Goal: Task Accomplishment & Management: Complete application form

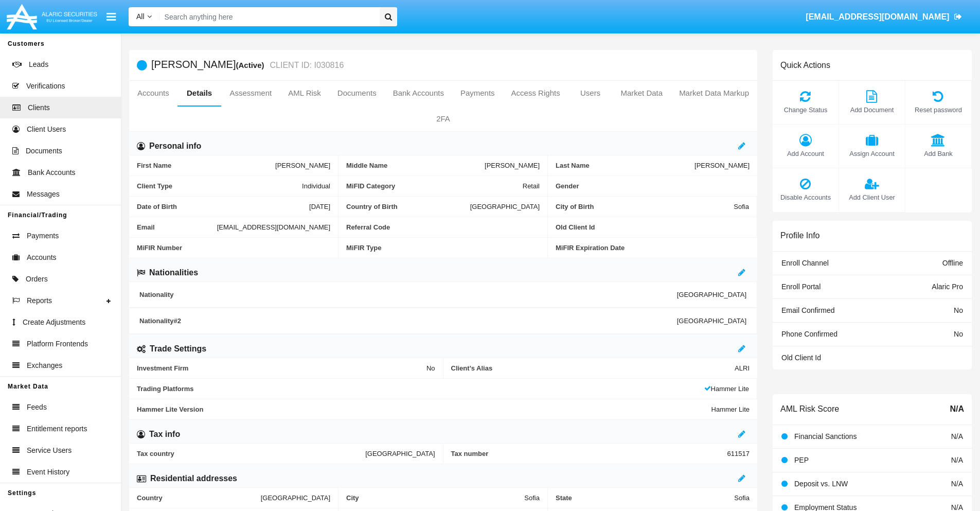
click at [872, 197] on span "Add Client User" at bounding box center [872, 197] width 56 height 10
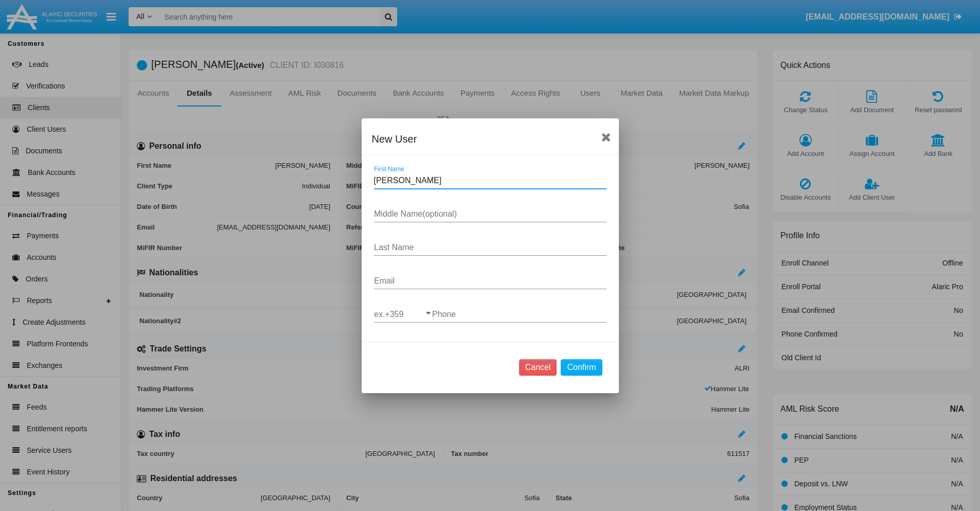
type input "Madge"
type input "Ramiro"
type input "Langosh"
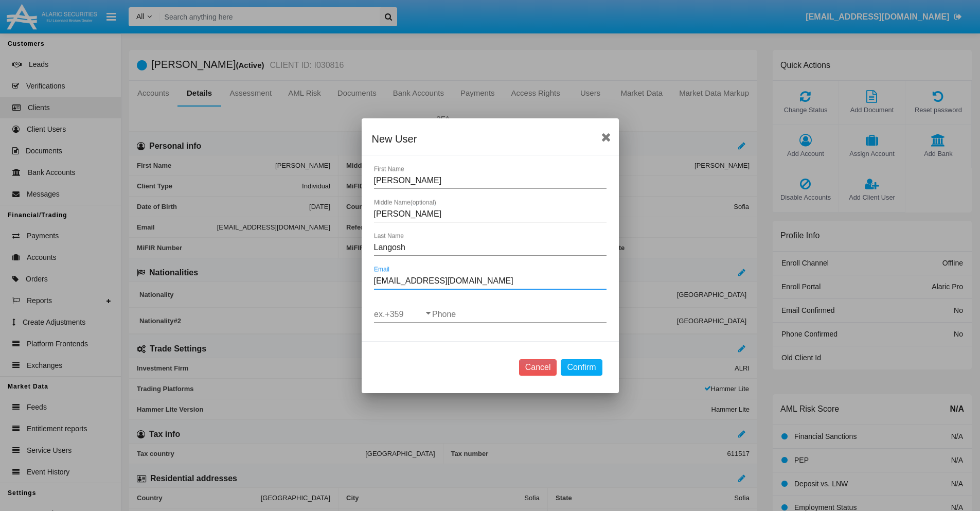
type input "[EMAIL_ADDRESS][DOMAIN_NAME]"
click at [403, 314] on input "ex.+359" at bounding box center [403, 314] width 58 height 9
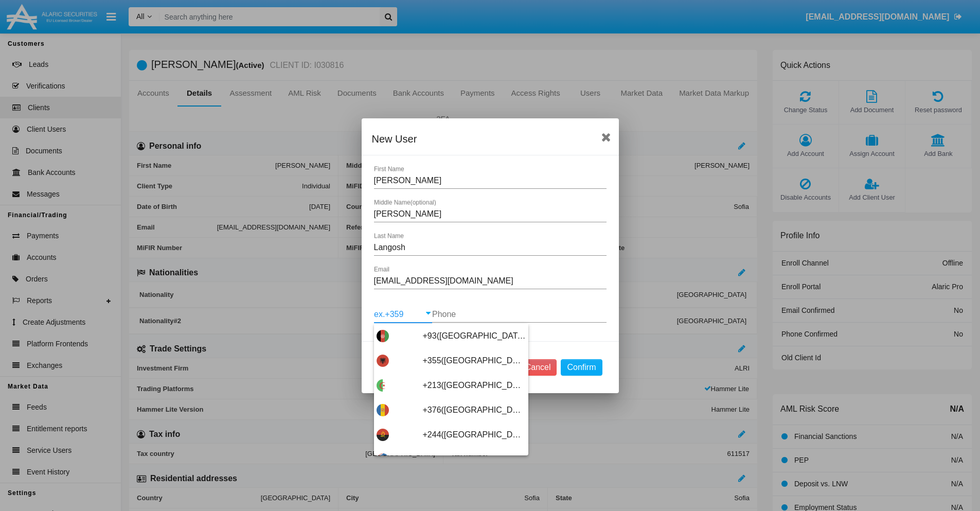
scroll to position [5475, 0]
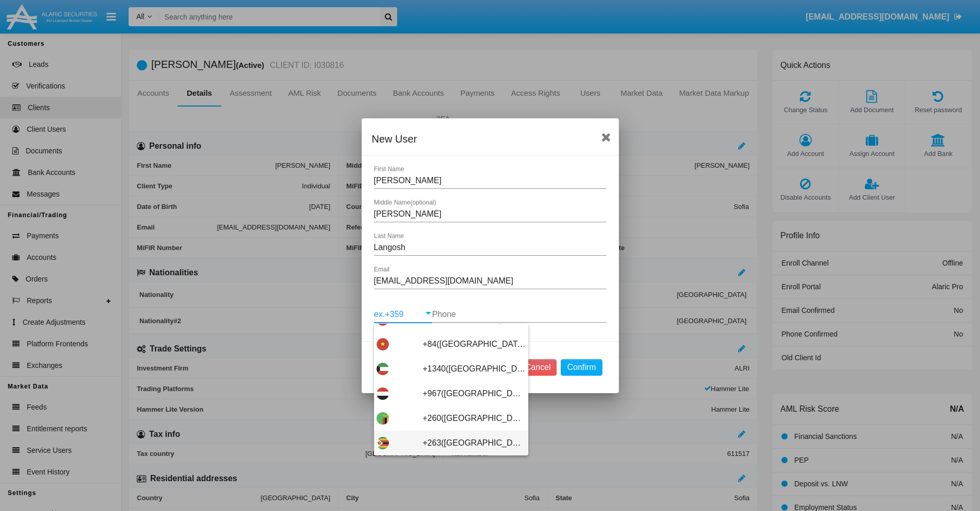
click at [447, 443] on span "+263([GEOGRAPHIC_DATA])" at bounding box center [474, 443] width 103 height 25
type input "+263([GEOGRAPHIC_DATA])"
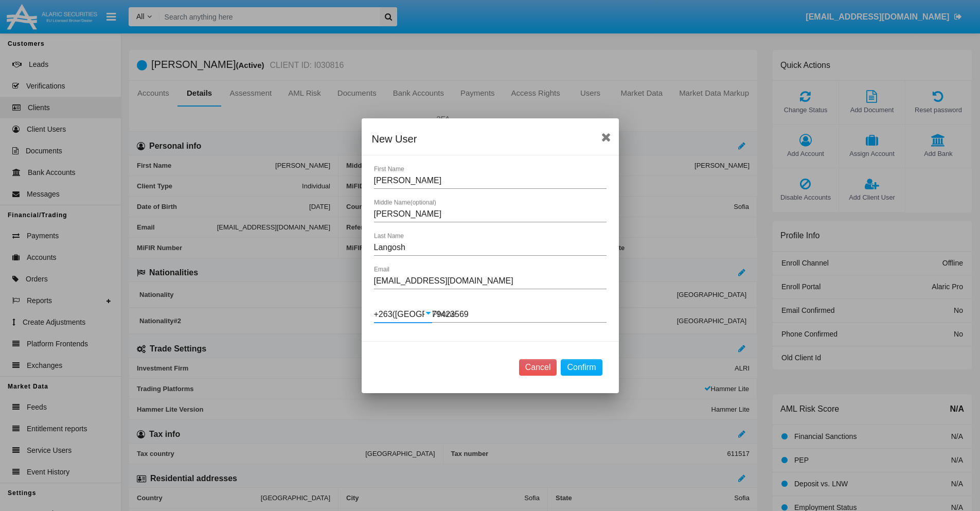
type input "794235694"
click at [581, 367] on button "Confirm" at bounding box center [581, 367] width 41 height 16
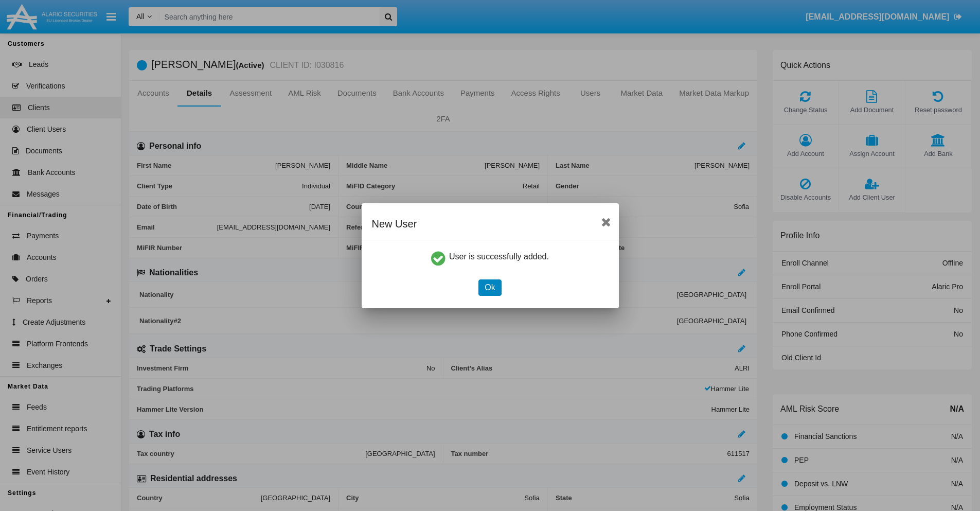
click at [490, 287] on button "Ok" at bounding box center [490, 287] width 23 height 16
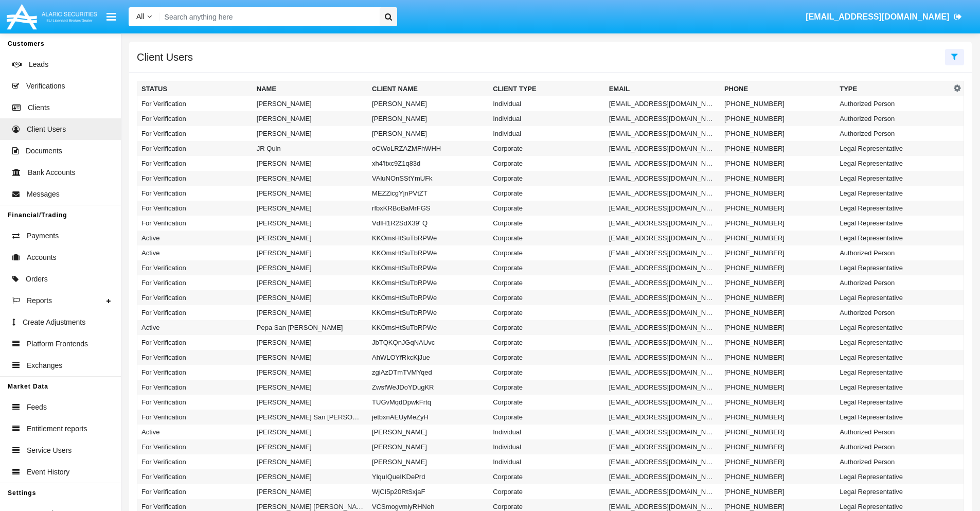
click at [955, 56] on icon at bounding box center [954, 56] width 7 height 8
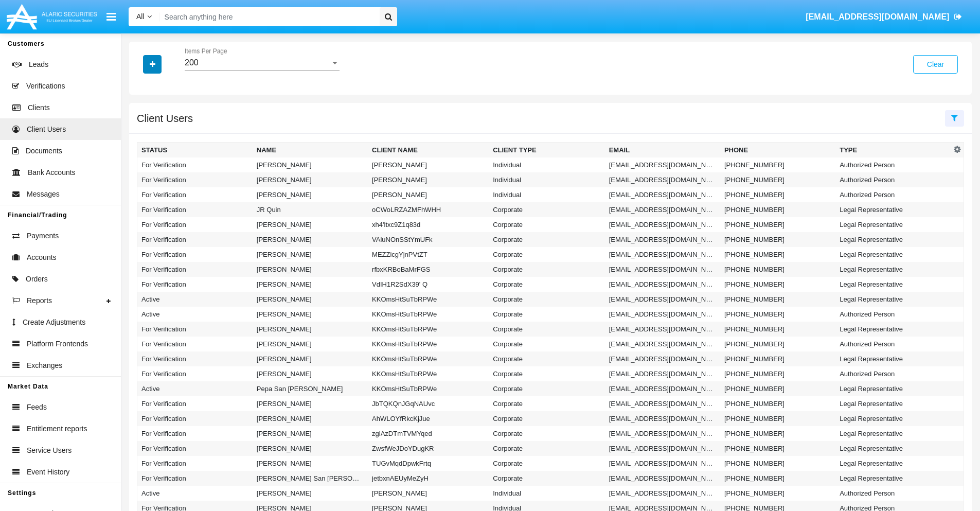
click at [152, 64] on icon "button" at bounding box center [153, 64] width 6 height 7
click at [160, 130] on span "Email" at bounding box center [160, 130] width 21 height 12
click at [142, 134] on input "Email" at bounding box center [141, 134] width 1 height 1
checkbox input "true"
click at [152, 64] on icon "button" at bounding box center [153, 64] width 6 height 7
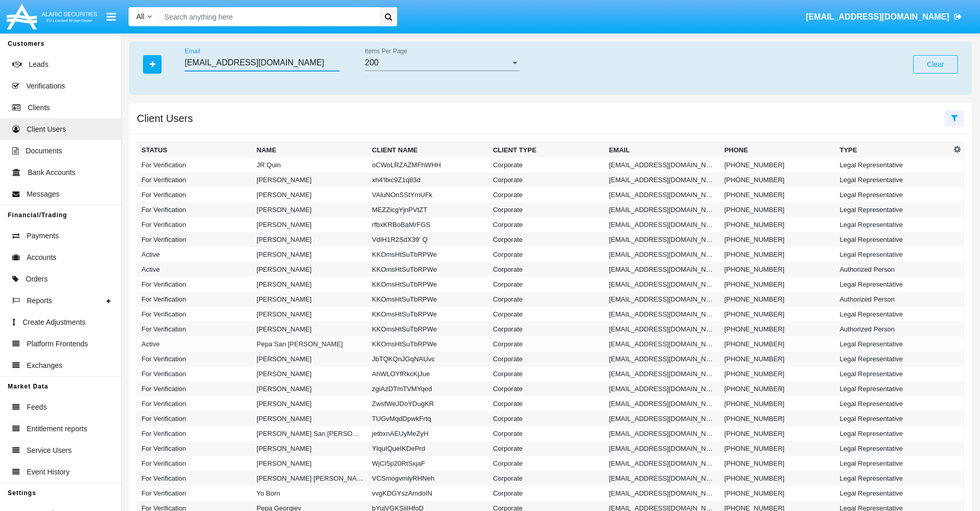
click at [262, 63] on input "[EMAIL_ADDRESS][DOMAIN_NAME]" at bounding box center [262, 62] width 155 height 9
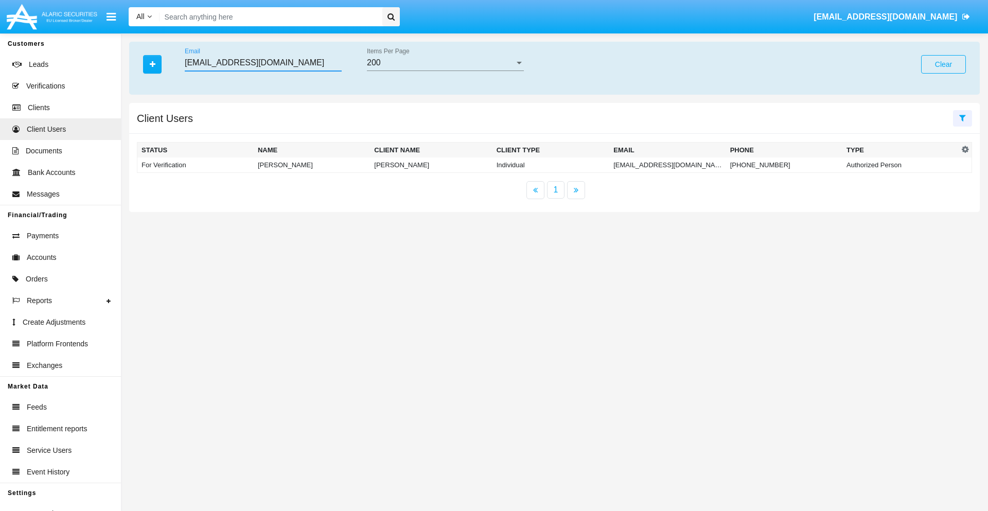
type input "[EMAIL_ADDRESS][DOMAIN_NAME]"
click at [665, 165] on td "[EMAIL_ADDRESS][DOMAIN_NAME]" at bounding box center [667, 164] width 116 height 15
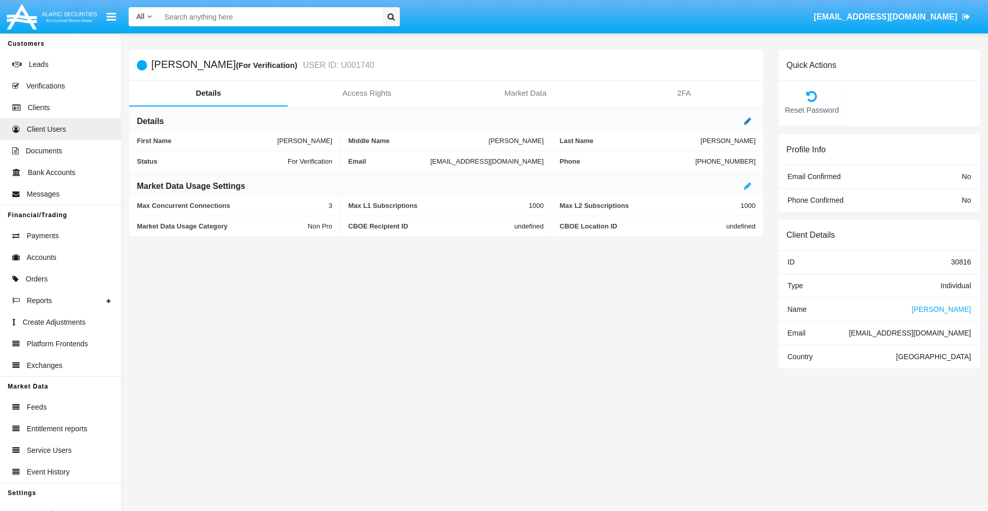
click at [748, 121] on icon at bounding box center [747, 121] width 7 height 8
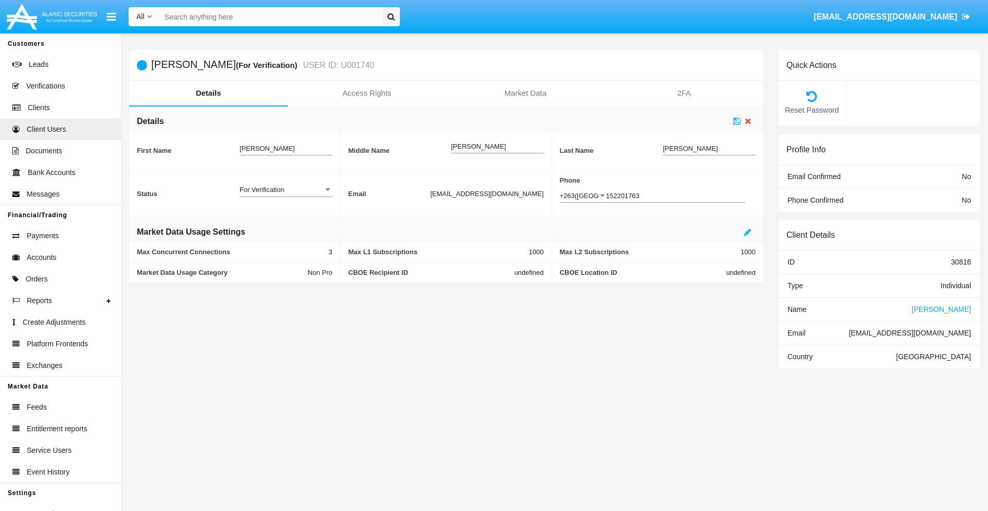
click at [286, 189] on div "For Verification" at bounding box center [281, 189] width 83 height 9
click at [286, 215] on span "Verified" at bounding box center [286, 215] width 93 height 20
click at [737, 121] on icon at bounding box center [736, 121] width 7 height 8
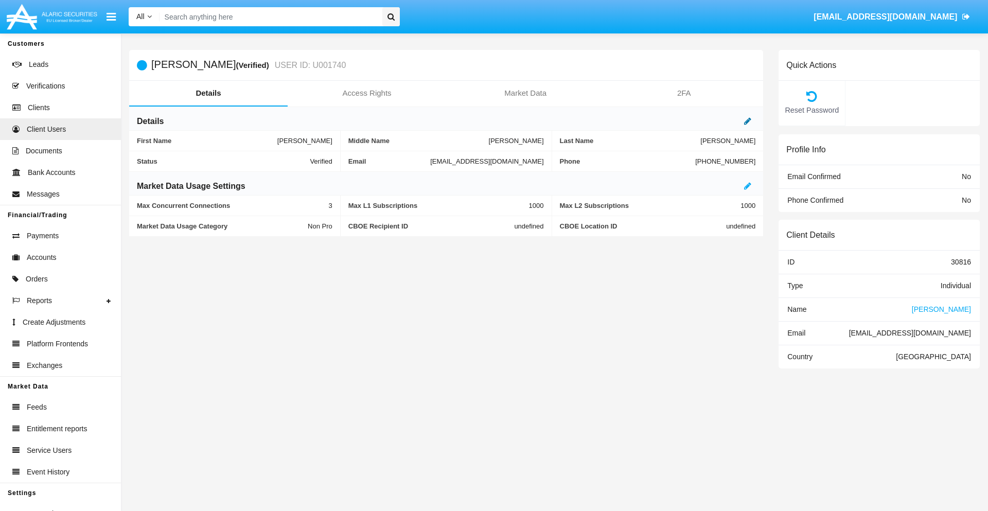
click at [748, 121] on icon at bounding box center [747, 121] width 7 height 8
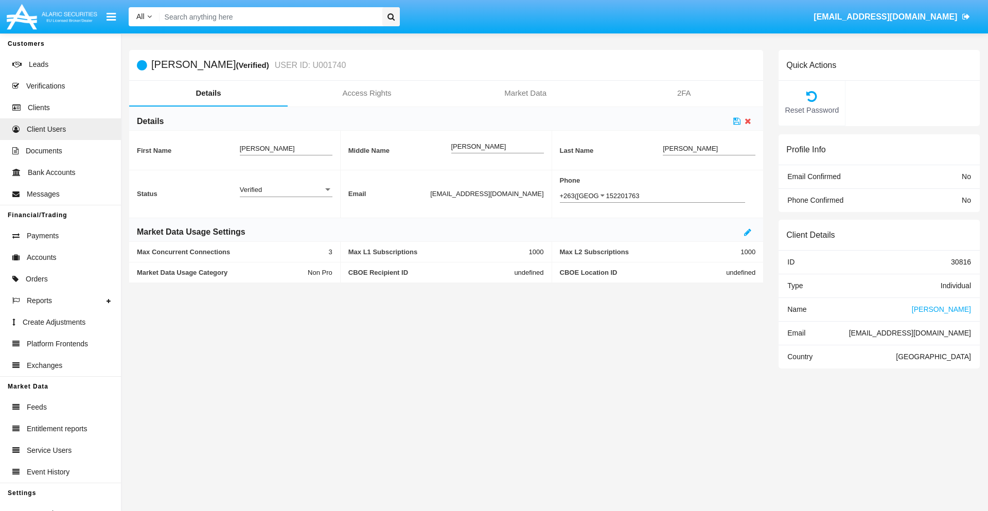
click at [286, 189] on div "Verified" at bounding box center [281, 189] width 83 height 9
click at [286, 195] on span "Active" at bounding box center [286, 195] width 93 height 20
click at [737, 121] on icon at bounding box center [736, 121] width 7 height 8
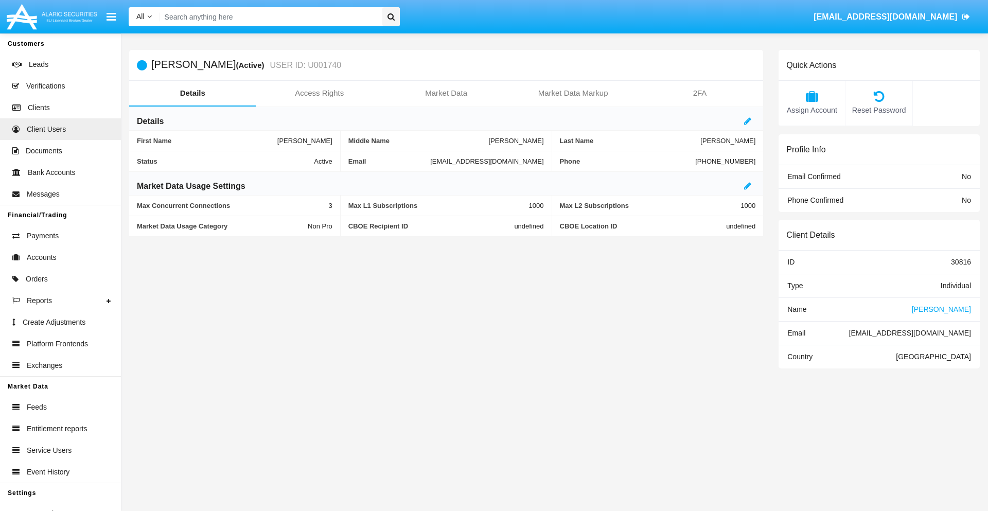
click at [797, 309] on span "Name" at bounding box center [796, 309] width 19 height 8
